Goal: Information Seeking & Learning: Learn about a topic

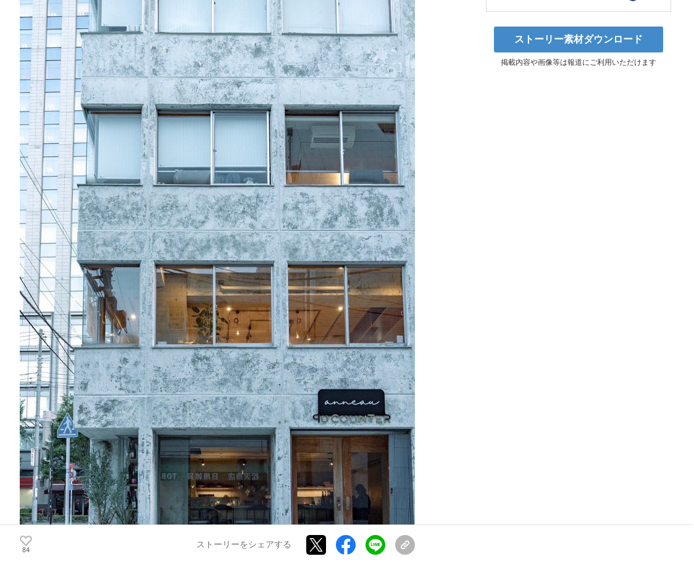
scroll to position [494, 0]
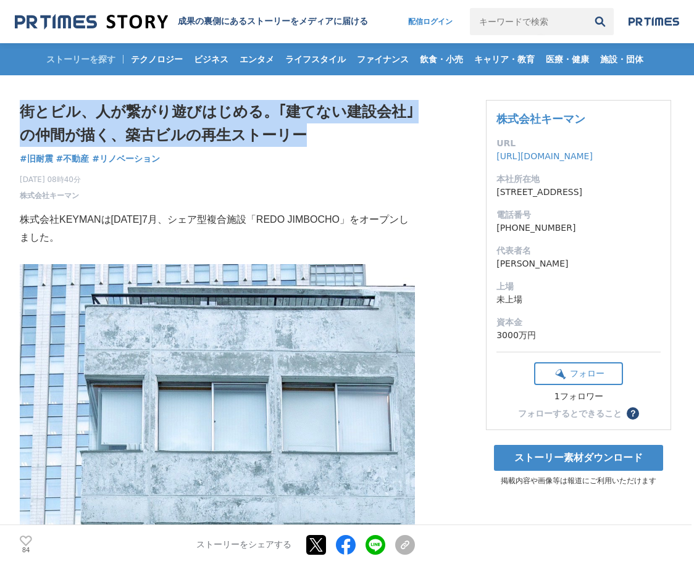
drag, startPoint x: 24, startPoint y: 110, endPoint x: 299, endPoint y: 130, distance: 276.0
click at [299, 130] on h1 "街とビル、⼈が繋がり遊びはじめる。｢建てない建設会社｣の仲間が描く、築古ビルの再生ストーリー" at bounding box center [217, 124] width 395 height 48
